Goal: Transaction & Acquisition: Purchase product/service

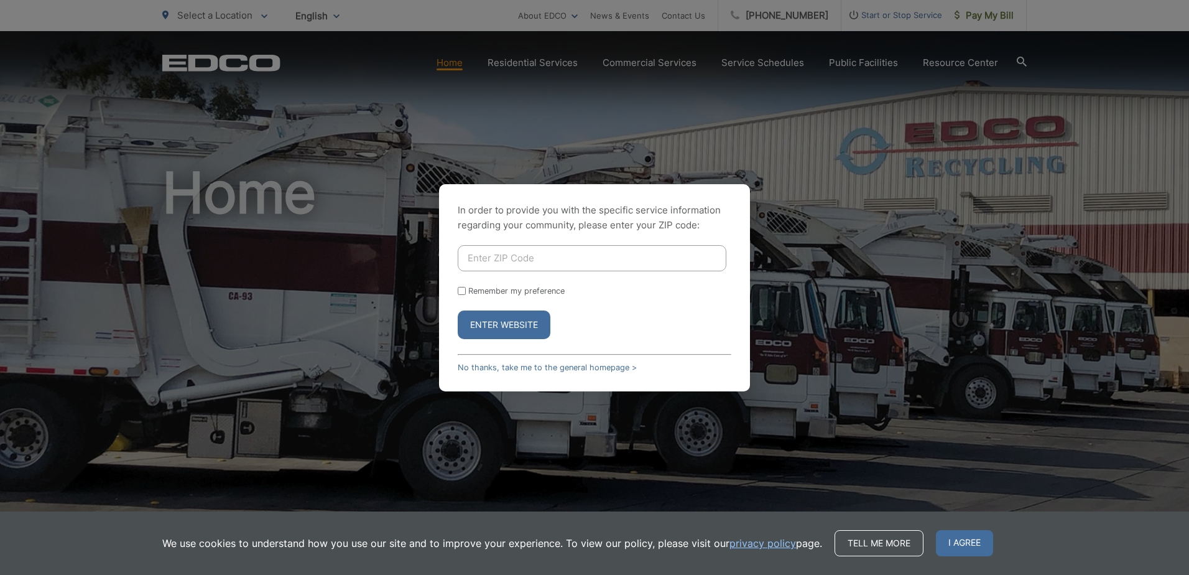
click at [517, 320] on button "Enter Website" at bounding box center [504, 324] width 93 height 29
click at [513, 368] on link "No thanks, take me to the general homepage >" at bounding box center [547, 367] width 179 height 9
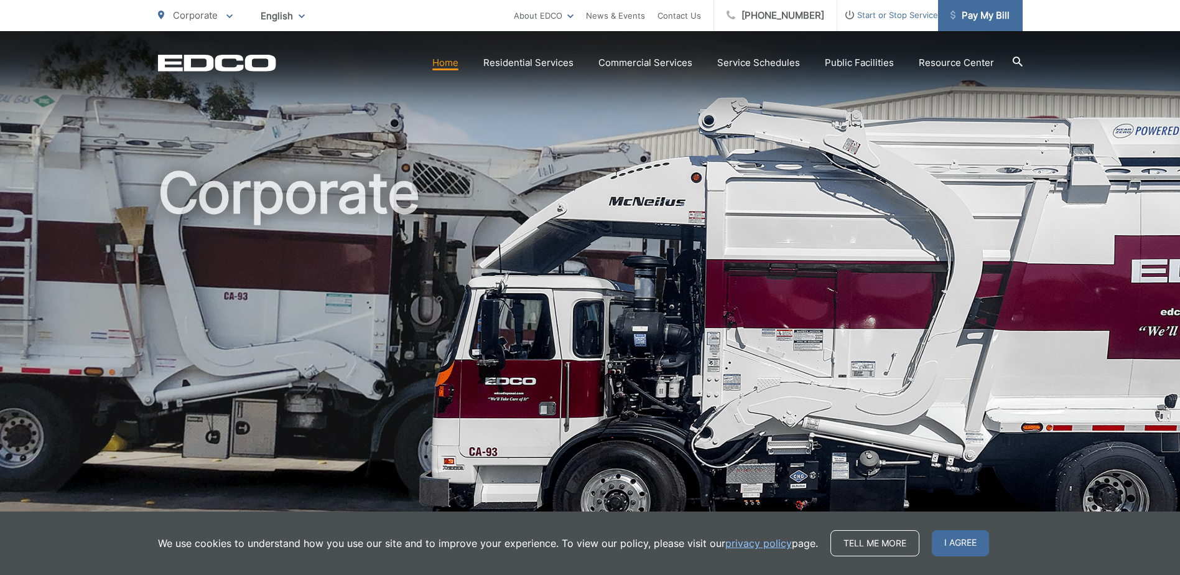
click at [971, 8] on span "Pay My Bill" at bounding box center [979, 15] width 59 height 15
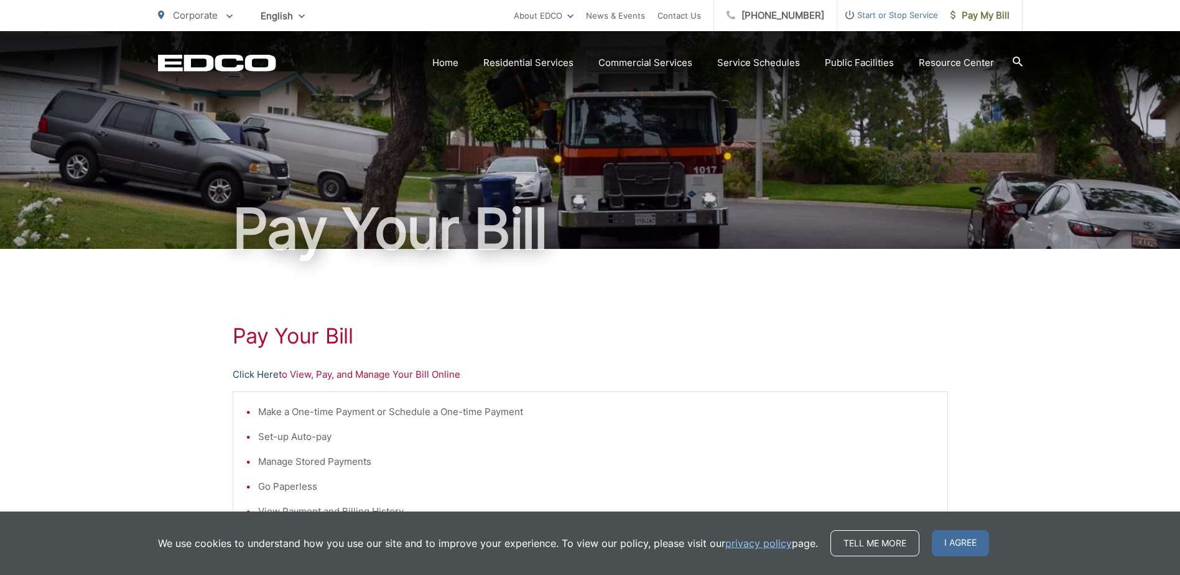
click at [252, 377] on link "Click Here" at bounding box center [256, 374] width 46 height 15
